Goal: Manage account settings

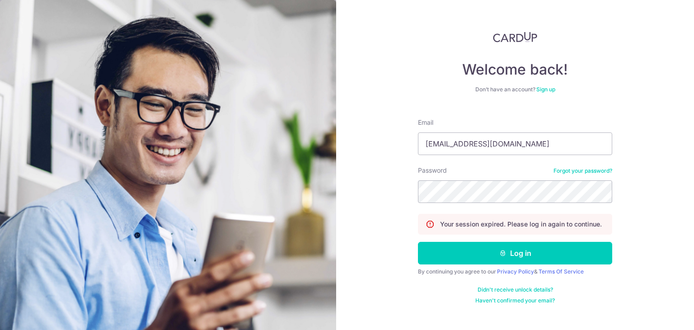
type input "[EMAIL_ADDRESS][DOMAIN_NAME]"
click at [418, 242] on button "Log in" at bounding box center [515, 253] width 194 height 23
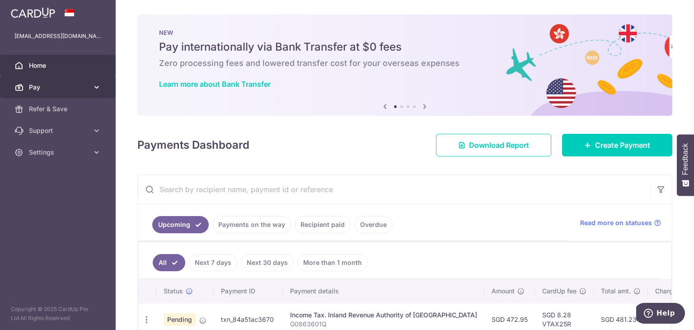
click at [76, 87] on span "Pay" at bounding box center [59, 87] width 60 height 9
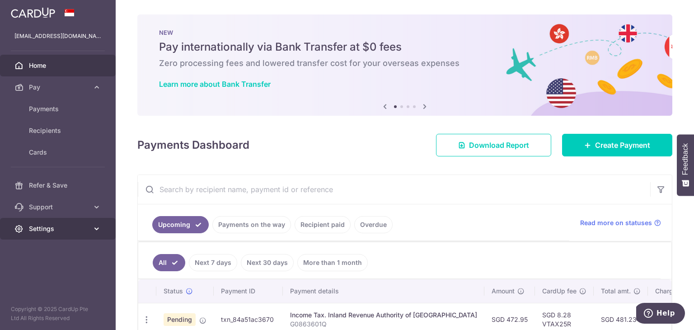
click at [52, 227] on span "Settings" at bounding box center [59, 228] width 60 height 9
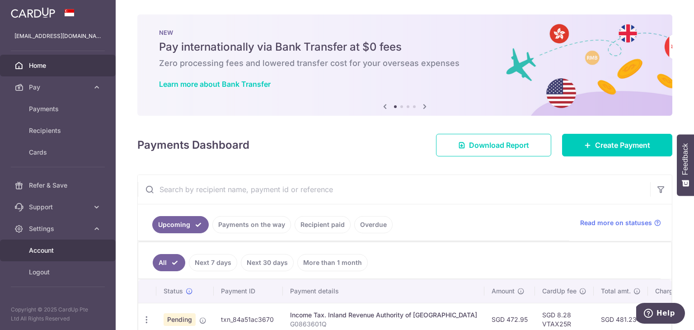
click at [56, 243] on link "Account" at bounding box center [58, 250] width 116 height 22
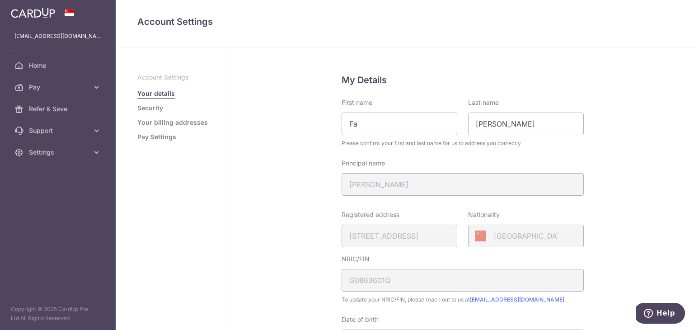
click at [150, 106] on link "Security" at bounding box center [150, 107] width 26 height 9
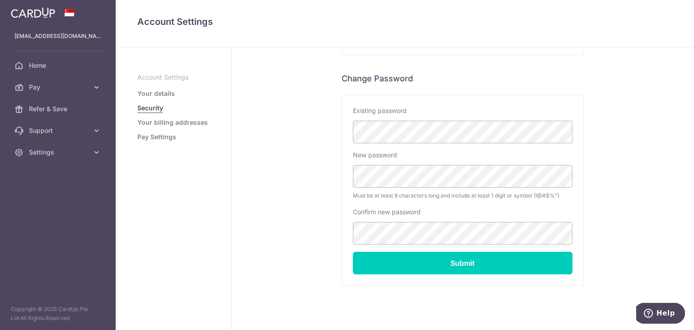
scroll to position [179, 0]
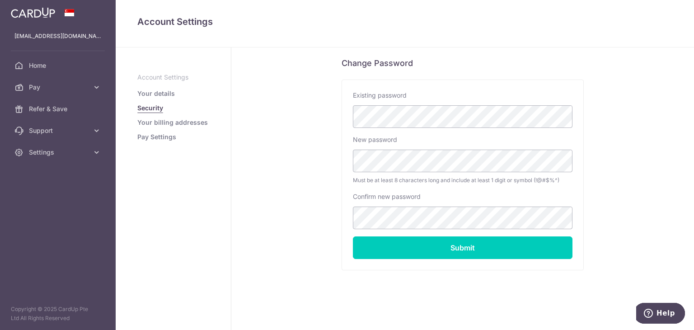
click at [164, 121] on link "Your billing addresses" at bounding box center [172, 122] width 70 height 9
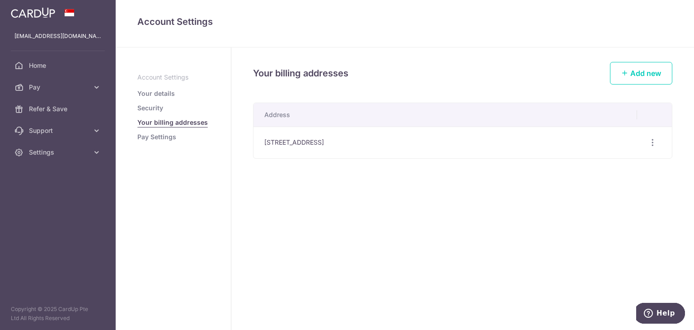
click at [156, 133] on link "Pay Settings" at bounding box center [156, 136] width 39 height 9
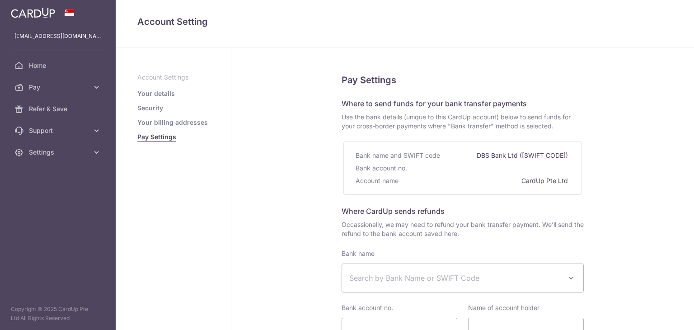
select select
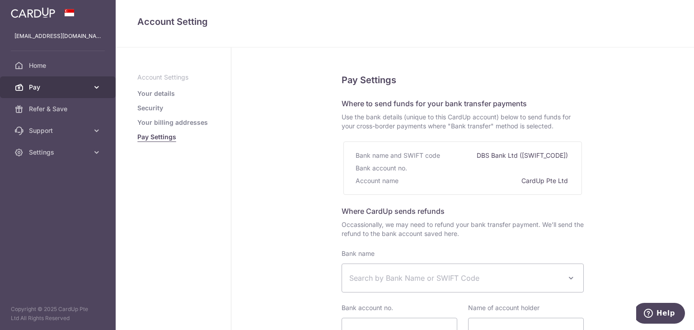
click at [98, 90] on icon at bounding box center [96, 87] width 9 height 9
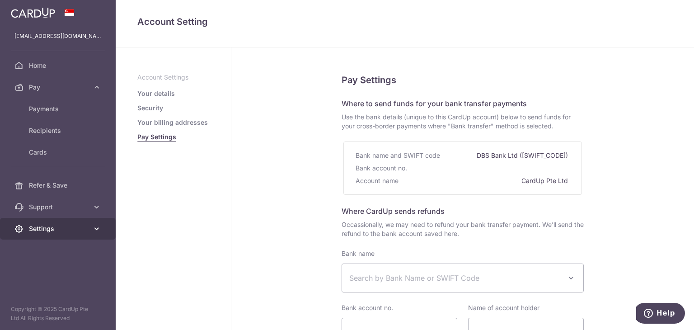
click at [55, 219] on link "Settings" at bounding box center [58, 229] width 116 height 22
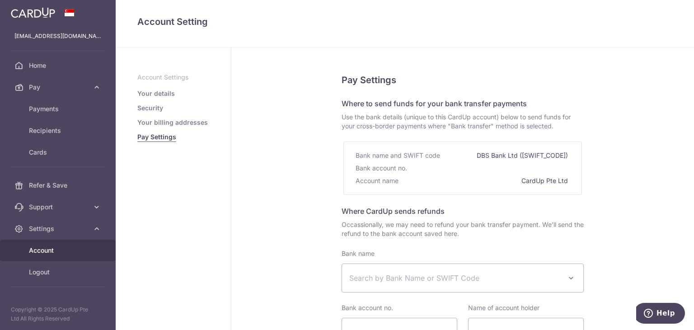
click at [38, 248] on span "Account" at bounding box center [59, 250] width 60 height 9
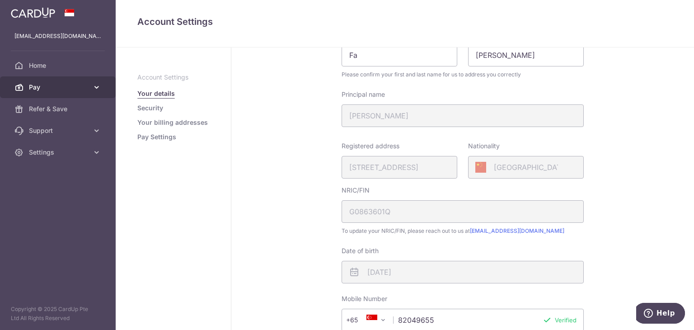
scroll to position [23, 0]
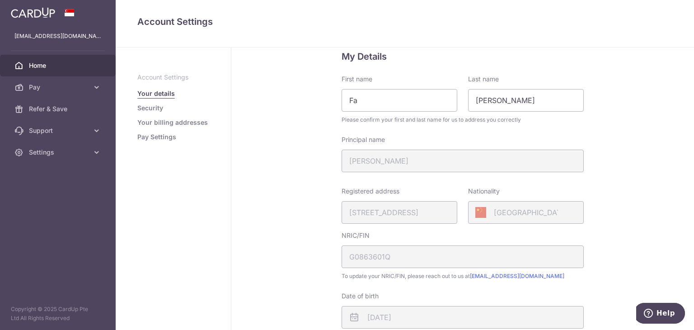
click at [35, 64] on span "Home" at bounding box center [59, 65] width 60 height 9
